Goal: Find specific page/section: Find specific page/section

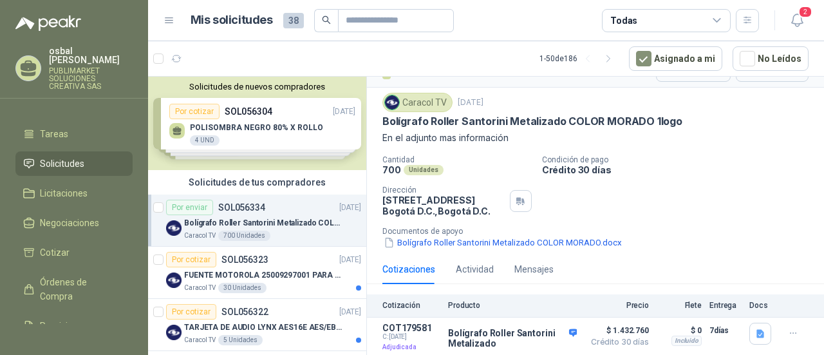
scroll to position [59, 0]
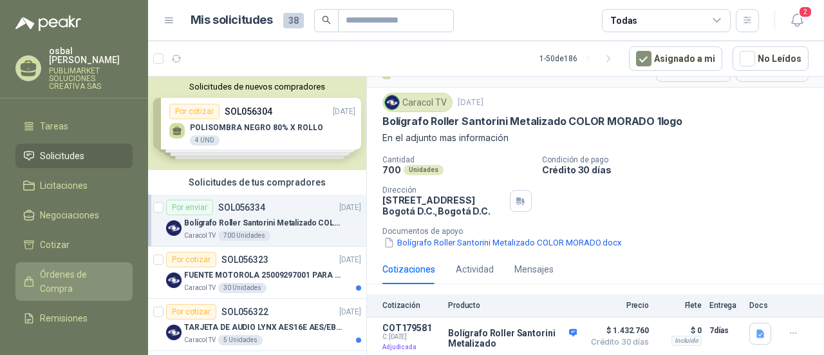
click at [72, 267] on span "Órdenes de Compra" at bounding box center [80, 281] width 80 height 28
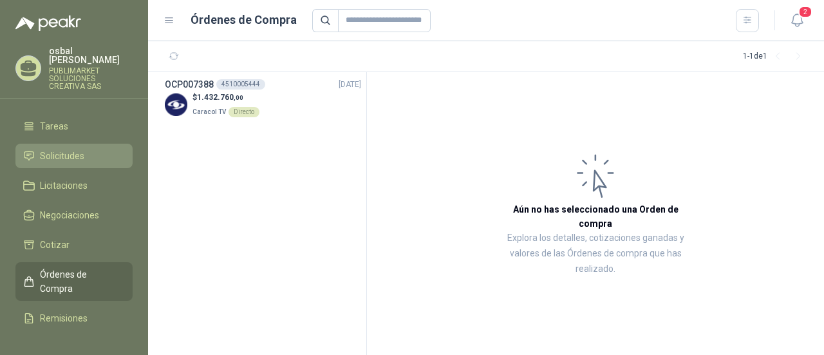
click at [69, 149] on span "Solicitudes" at bounding box center [62, 156] width 44 height 14
